Goal: Transaction & Acquisition: Purchase product/service

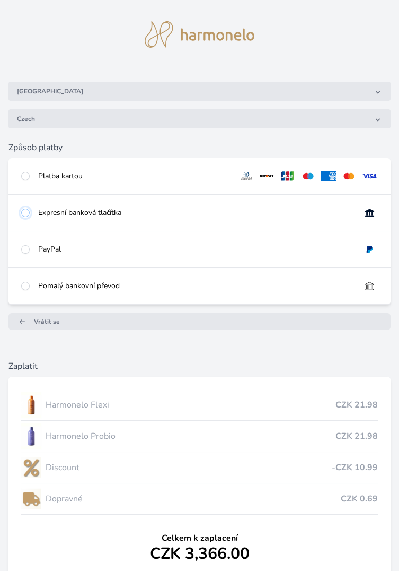
click at [28, 211] on input "radio" at bounding box center [25, 212] width 8 height 8
radio input "true"
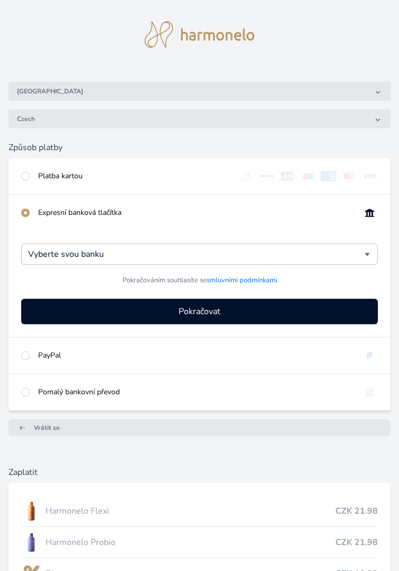
click at [371, 256] on div "Vyberte svou banku" at bounding box center [199, 253] width 357 height 21
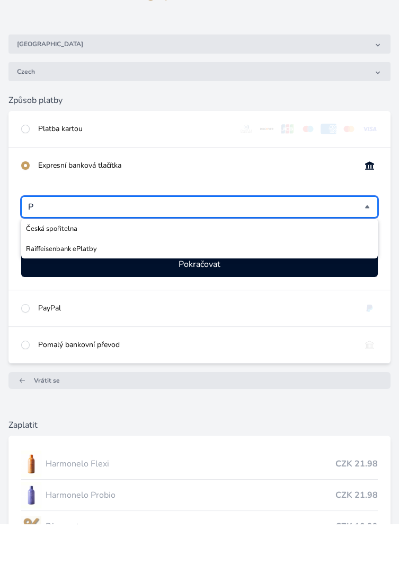
click at [90, 291] on span "Raiffeisenbank ePlatby" at bounding box center [199, 296] width 347 height 11
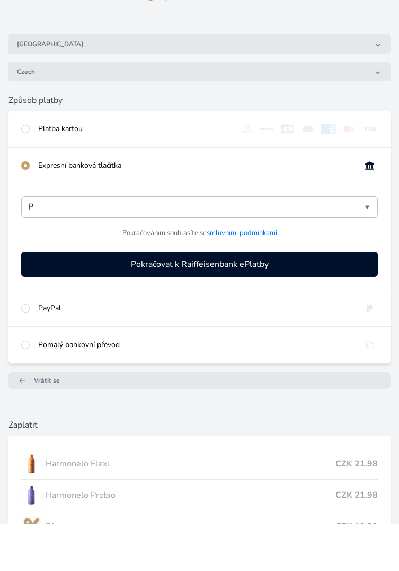
type input "Raiffeisenbank ePlatby"
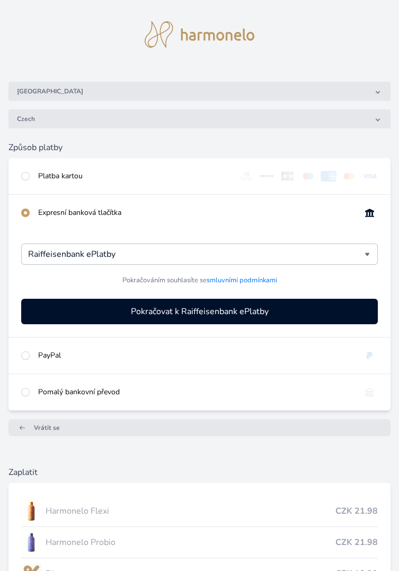
click at [221, 311] on span "Pokračovat k Raiffeisenbank ePlatby" at bounding box center [200, 311] width 138 height 13
